Goal: Information Seeking & Learning: Understand process/instructions

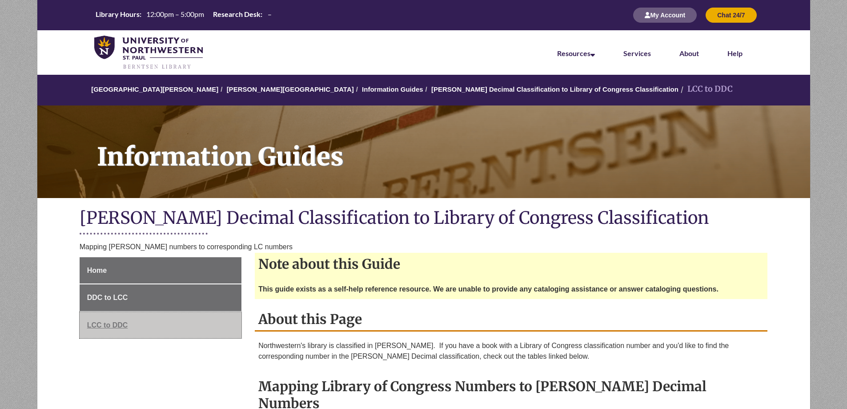
click at [111, 321] on span "LCC to DDC" at bounding box center [107, 325] width 41 height 8
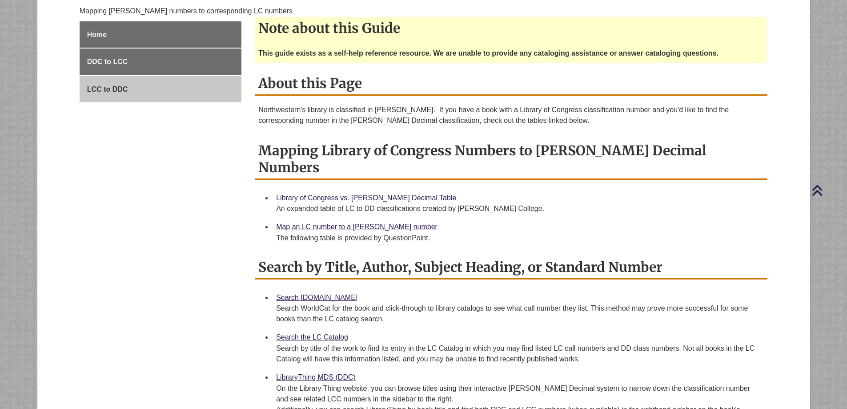
scroll to position [267, 0]
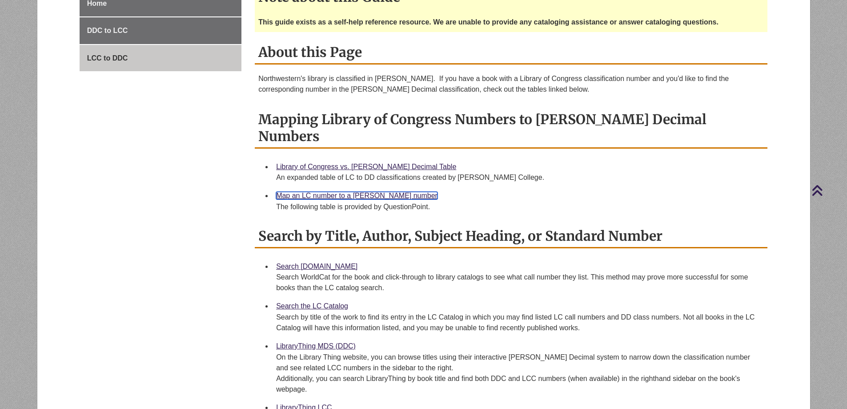
click at [344, 192] on link "Map an LC number to a Dewey number" at bounding box center [356, 196] width 161 height 8
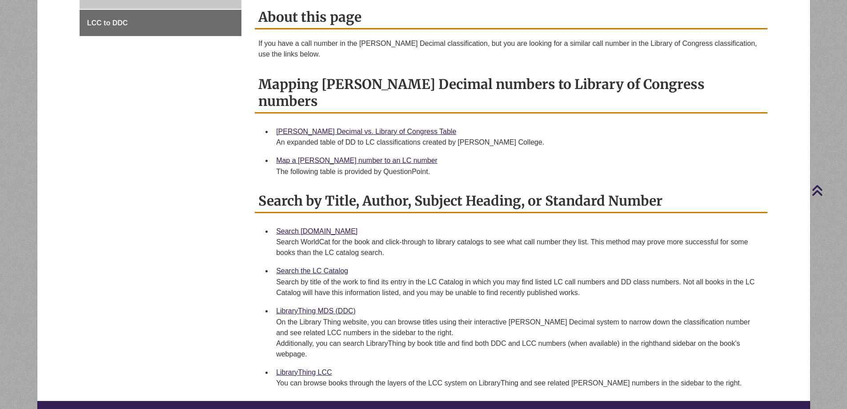
scroll to position [311, 0]
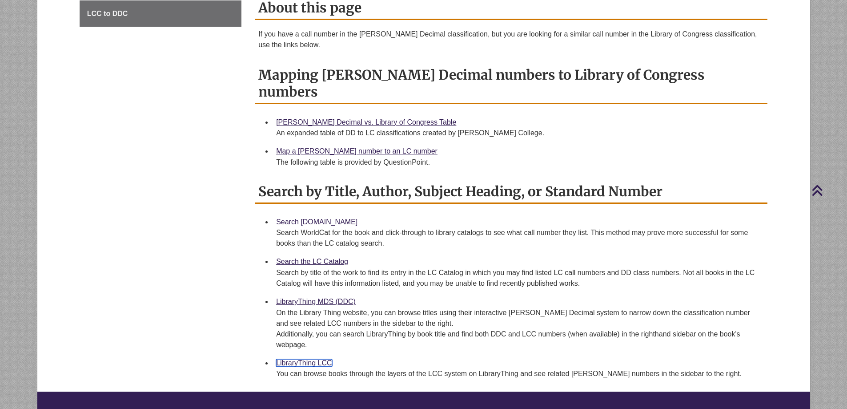
click at [312, 359] on link "LibraryThing LCC" at bounding box center [304, 363] width 56 height 8
